Goal: Find specific page/section: Find specific page/section

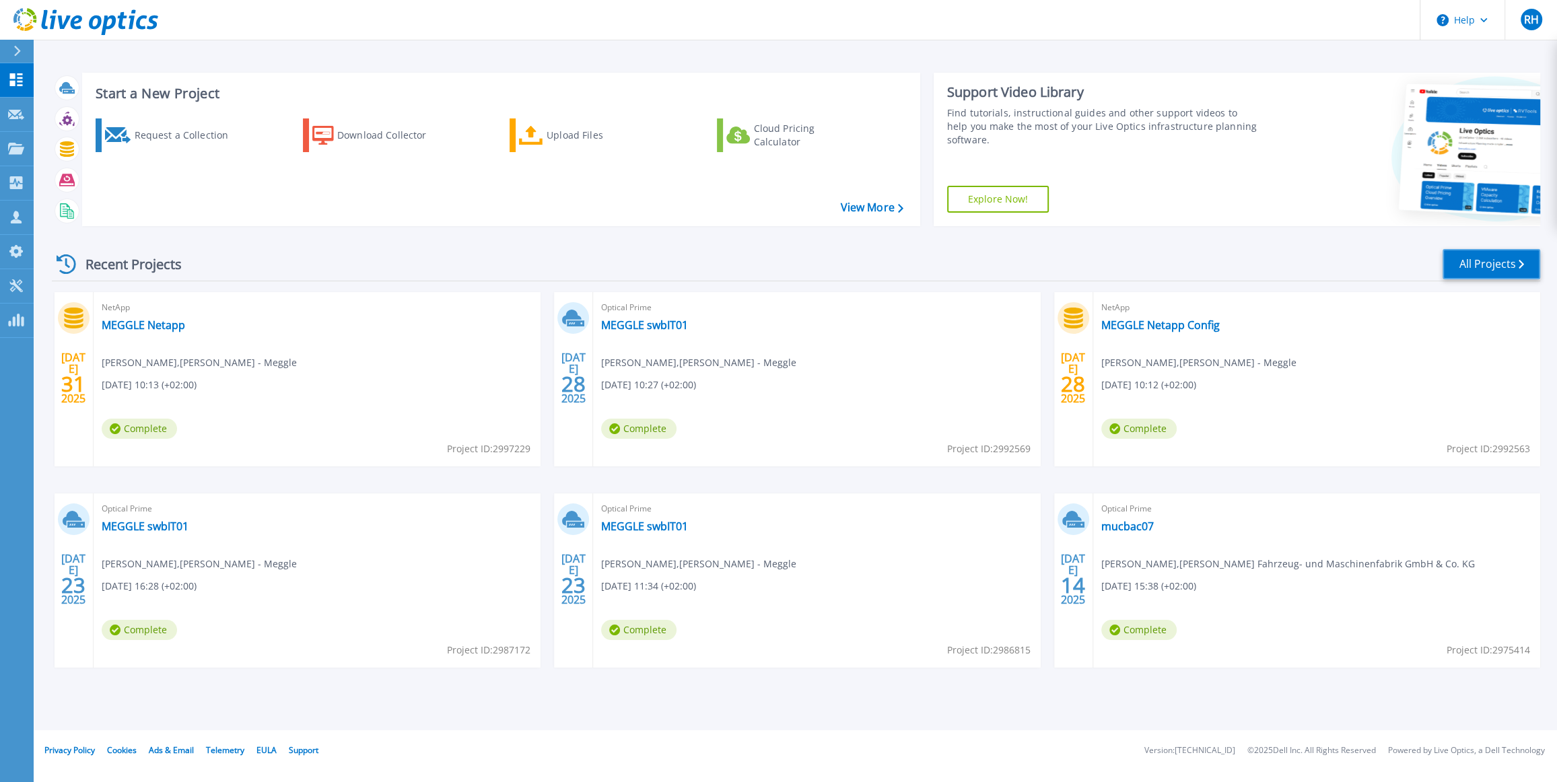
click at [1467, 261] on link "All Projects" at bounding box center [1492, 264] width 98 height 30
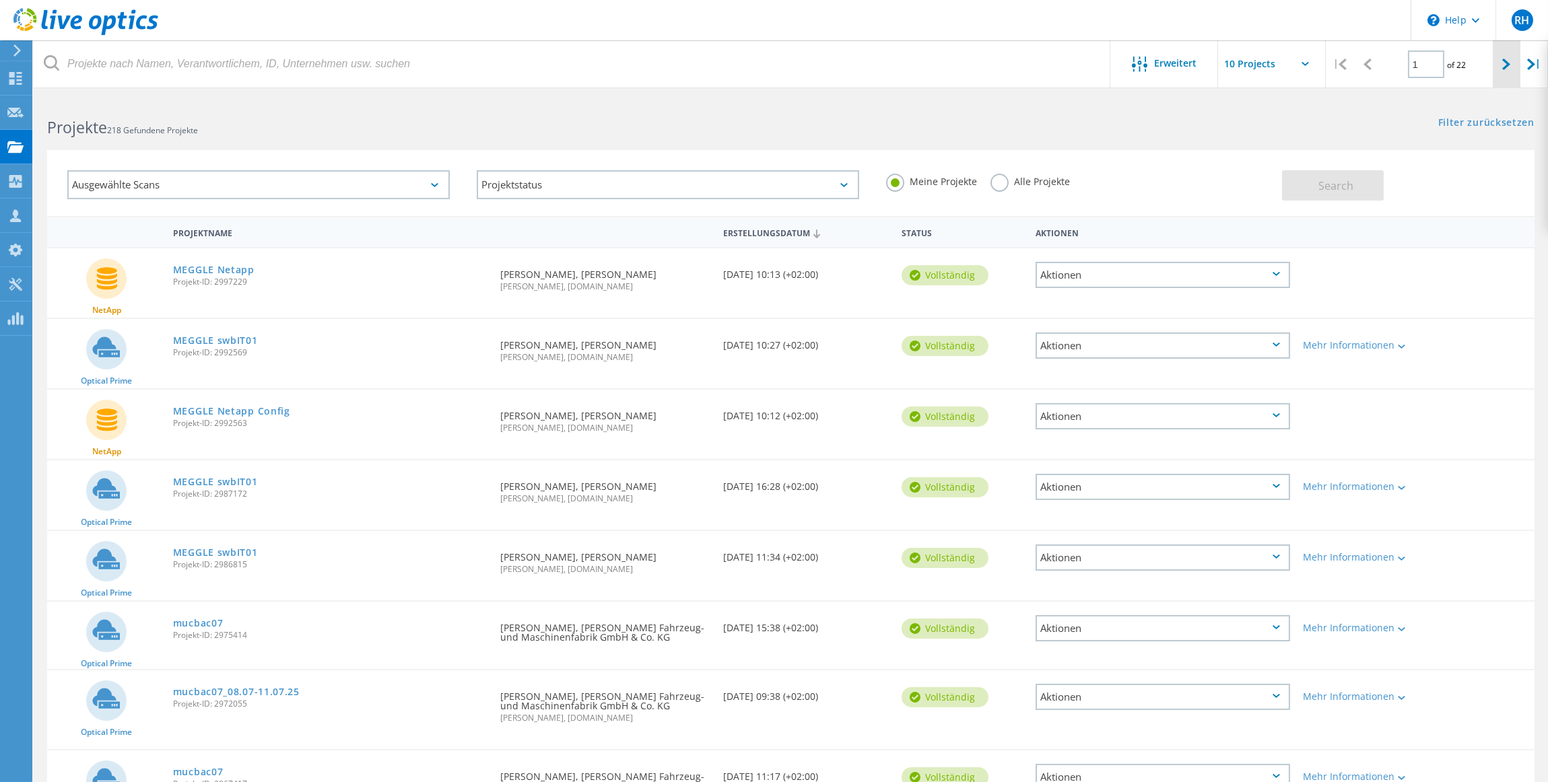
click at [1502, 57] on div at bounding box center [1507, 64] width 28 height 48
type input "2"
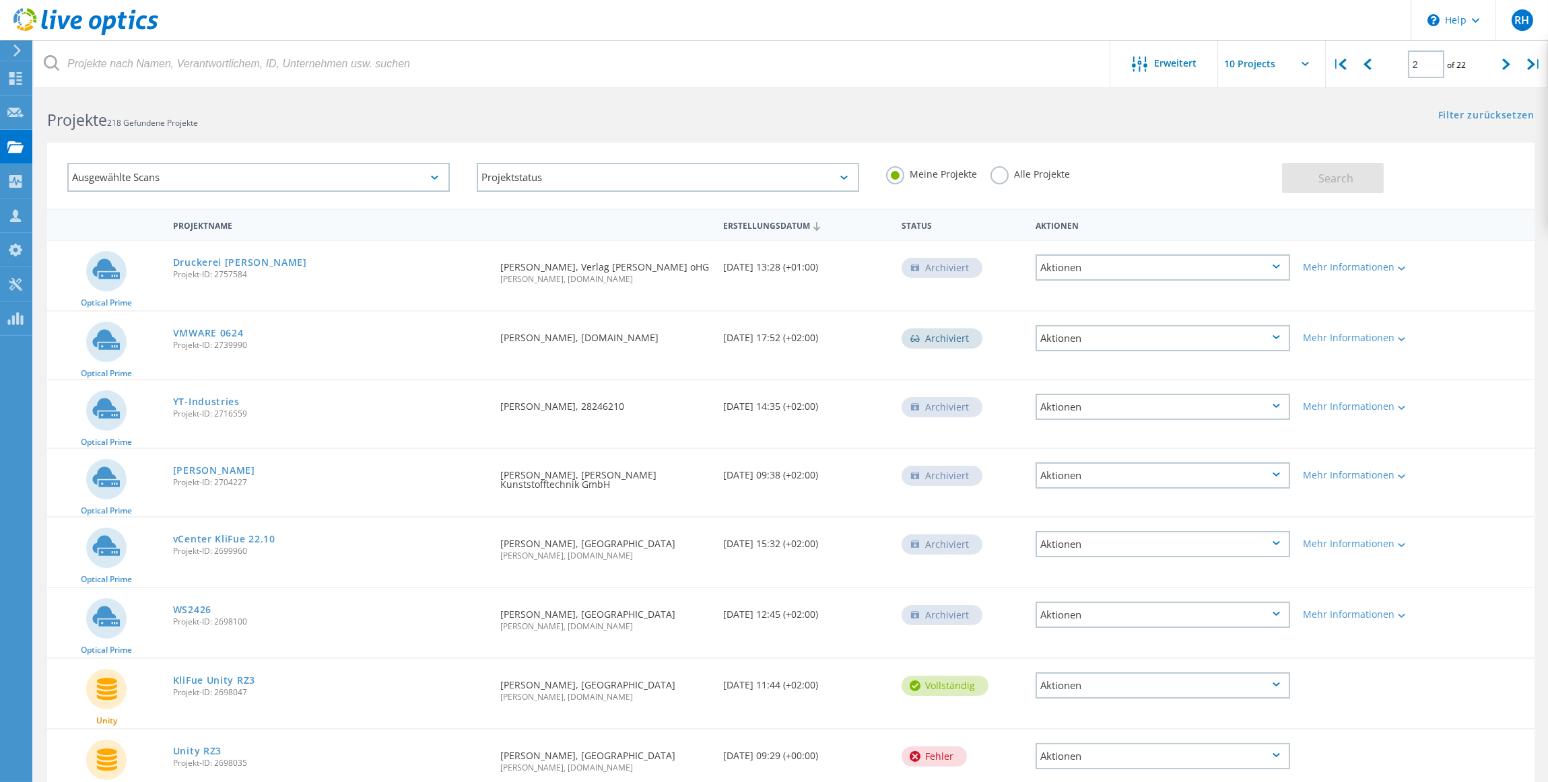
scroll to position [9, 0]
click at [227, 676] on link "KliFue Unity RZ3" at bounding box center [214, 678] width 82 height 9
